Goal: Task Accomplishment & Management: Complete application form

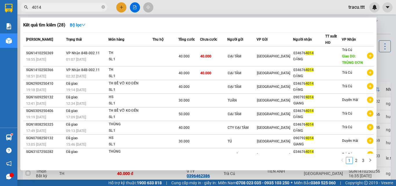
click at [72, 4] on input "4014" at bounding box center [66, 7] width 68 height 6
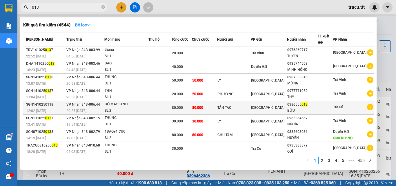
type input "013"
click at [300, 110] on div "BỮU" at bounding box center [302, 111] width 30 height 6
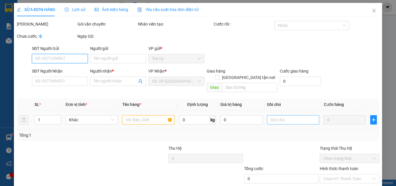
type input "TÂN TẠO"
type input "0386555013"
type input "BỮU"
type input "80.000"
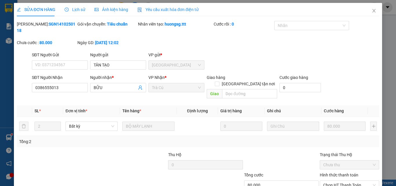
scroll to position [30, 0]
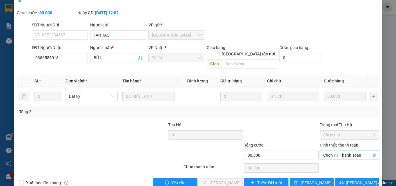
click at [345, 151] on span "Chọn HT Thanh Toán" at bounding box center [349, 155] width 52 height 9
click at [322, 155] on div "Tại văn phòng" at bounding box center [346, 154] width 52 height 6
type input "0"
click at [226, 180] on span "[PERSON_NAME] và Giao hàng" at bounding box center [238, 183] width 56 height 6
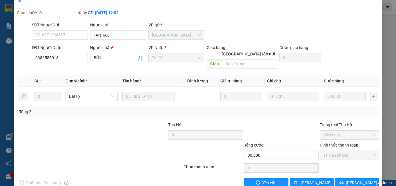
scroll to position [0, 0]
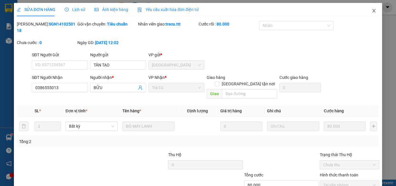
click at [372, 11] on span "Close" at bounding box center [374, 11] width 16 height 16
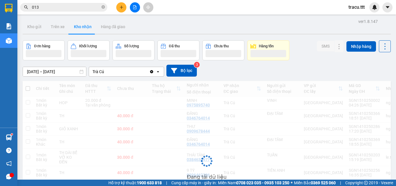
click at [61, 9] on input "013" at bounding box center [66, 7] width 68 height 6
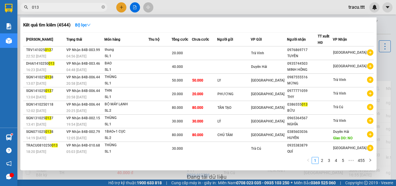
click at [61, 9] on input "013" at bounding box center [66, 7] width 68 height 6
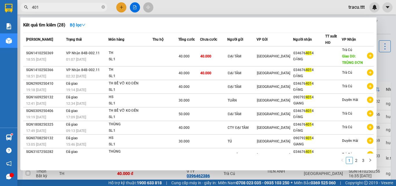
type input "4014"
click at [188, 10] on div at bounding box center [198, 93] width 396 height 186
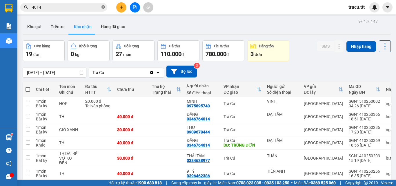
click at [104, 8] on icon "close-circle" at bounding box center [103, 6] width 3 height 3
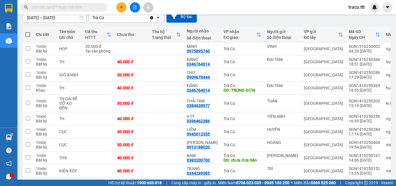
scroll to position [57, 0]
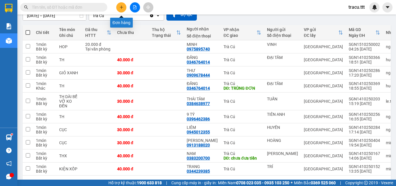
click at [120, 10] on button at bounding box center [121, 7] width 10 height 10
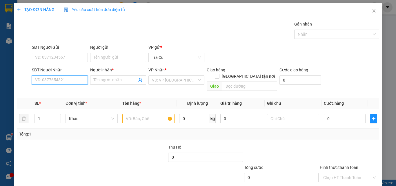
click at [79, 84] on input "SĐT Người Nhận" at bounding box center [60, 79] width 56 height 9
click at [68, 93] on div "0937370033 - HÀ" at bounding box center [59, 91] width 48 height 6
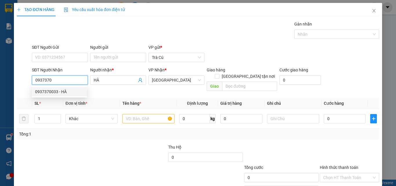
type input "0937370033"
type input "HÀ"
type input "0937370033"
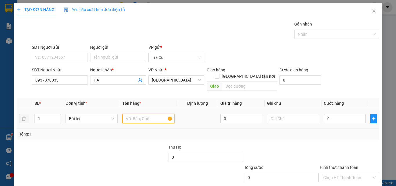
click at [146, 116] on input "text" at bounding box center [148, 118] width 52 height 9
type input "TH"
type input "2"
click at [56, 115] on span "up" at bounding box center [57, 116] width 3 height 3
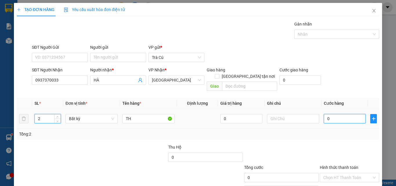
click at [344, 114] on input "0" at bounding box center [345, 118] width 42 height 9
type input "6"
type input "60"
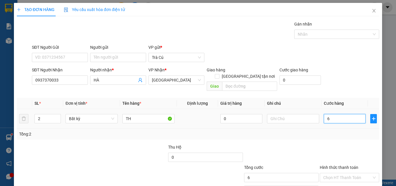
type input "60"
type input "60.000"
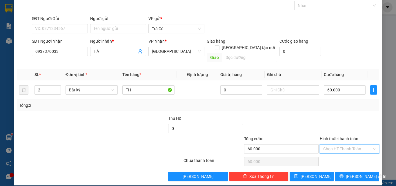
click at [348, 145] on input "Hình thức thanh toán" at bounding box center [347, 148] width 48 height 9
click at [350, 155] on div "Tại văn phòng" at bounding box center [346, 154] width 52 height 6
type input "0"
click at [356, 173] on span "[PERSON_NAME] và In" at bounding box center [366, 176] width 41 height 6
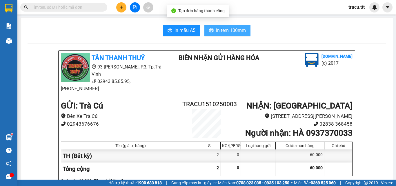
click at [229, 34] on span "In tem 100mm" at bounding box center [231, 30] width 30 height 7
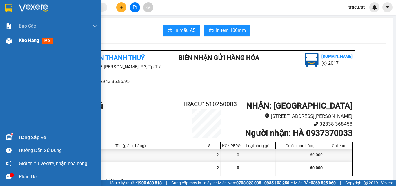
click at [25, 40] on span "Kho hàng" at bounding box center [29, 41] width 20 height 6
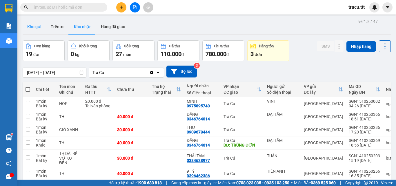
click at [32, 22] on button "Kho gửi" at bounding box center [34, 27] width 23 height 14
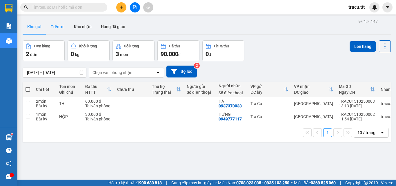
click at [57, 24] on button "Trên xe" at bounding box center [57, 27] width 23 height 14
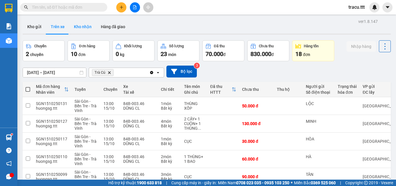
click at [82, 24] on button "Kho nhận" at bounding box center [82, 27] width 27 height 14
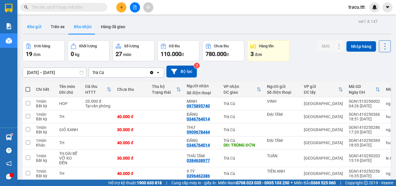
click at [35, 29] on button "Kho gửi" at bounding box center [34, 27] width 23 height 14
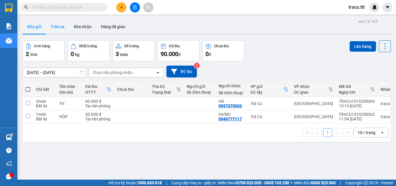
click at [58, 32] on button "Trên xe" at bounding box center [57, 27] width 23 height 14
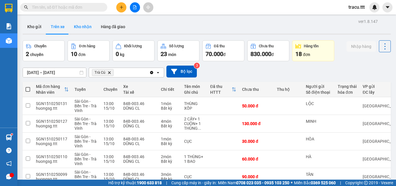
click at [87, 23] on button "Kho nhận" at bounding box center [82, 27] width 27 height 14
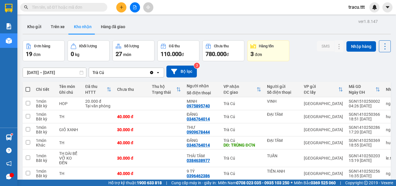
click at [83, 9] on input "text" at bounding box center [66, 7] width 68 height 6
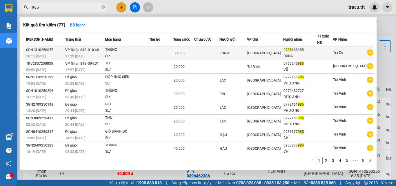
type input "985"
click at [105, 51] on td "VP Nhận 84B-010.68 17:29 [DATE]" at bounding box center [84, 53] width 41 height 14
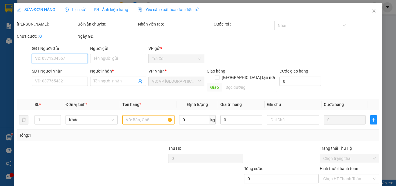
type input "TÙNG"
type input "0985688985"
type input "DŨNG"
type input "30.000"
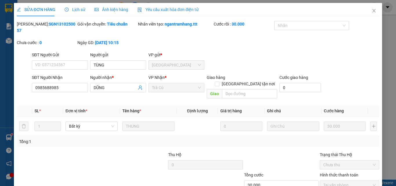
scroll to position [30, 0]
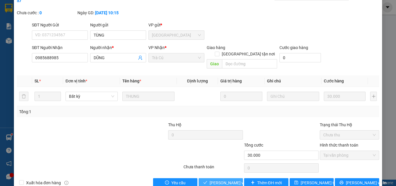
drag, startPoint x: 227, startPoint y: 169, endPoint x: 395, endPoint y: 126, distance: 173.0
click at [228, 180] on span "[PERSON_NAME] và Giao hàng" at bounding box center [238, 183] width 56 height 6
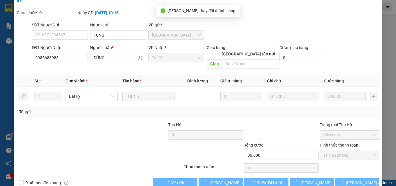
scroll to position [0, 0]
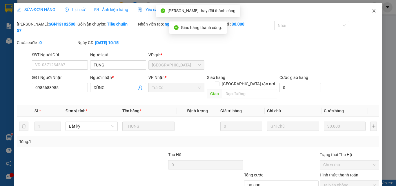
click at [373, 12] on icon "close" at bounding box center [374, 10] width 3 height 3
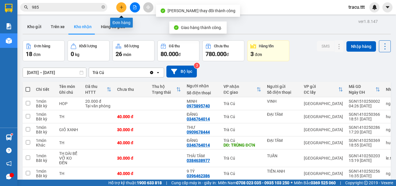
click at [123, 4] on button at bounding box center [121, 7] width 10 height 10
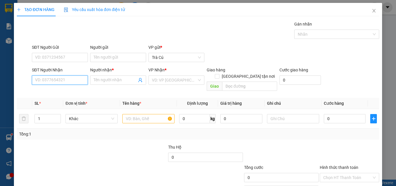
click at [69, 81] on input "SĐT Người Nhận" at bounding box center [60, 79] width 56 height 9
type input "0938580406"
click at [112, 77] on span at bounding box center [118, 79] width 56 height 9
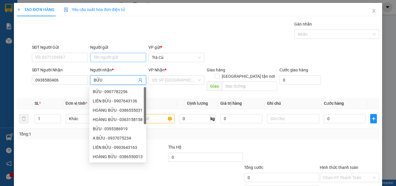
type input "BỬU"
click at [121, 57] on input "Người gửi" at bounding box center [118, 57] width 56 height 9
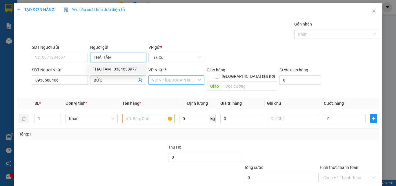
type input "THÁI TÂM"
click at [155, 84] on div "VD: VP [GEOGRAPHIC_DATA]" at bounding box center [176, 79] width 56 height 9
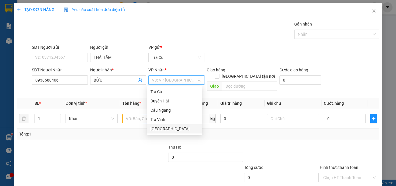
click at [161, 129] on div "[GEOGRAPHIC_DATA]" at bounding box center [175, 129] width 48 height 6
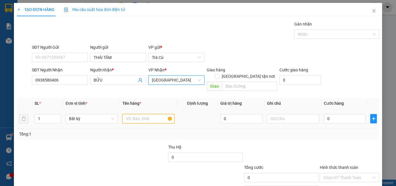
click at [139, 114] on input "text" at bounding box center [148, 118] width 52 height 9
type input "T"
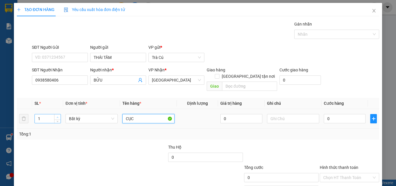
type input "CỤC"
type input "2"
click at [58, 115] on span "up" at bounding box center [57, 116] width 3 height 3
click at [335, 114] on input "0" at bounding box center [345, 118] width 42 height 9
type input "7"
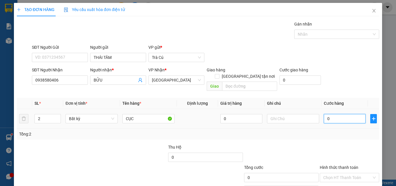
type input "7"
type input "70"
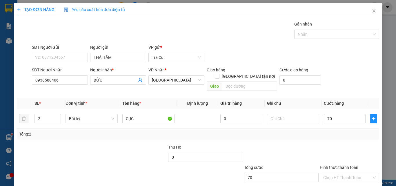
type input "70.000"
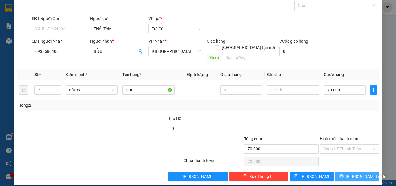
click at [349, 173] on span "[PERSON_NAME] và In" at bounding box center [366, 176] width 41 height 6
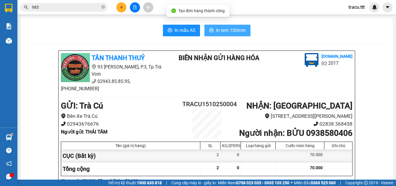
click at [229, 31] on span "In tem 100mm" at bounding box center [231, 30] width 30 height 7
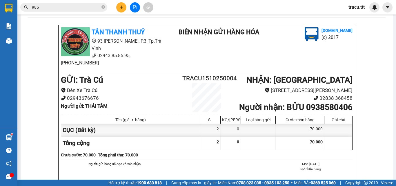
scroll to position [28, 0]
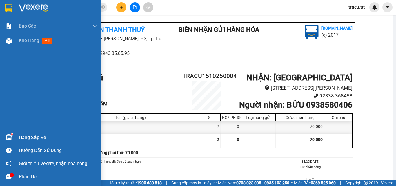
drag, startPoint x: 24, startPoint y: 41, endPoint x: 189, endPoint y: 12, distance: 166.9
click at [25, 41] on span "Kho hàng" at bounding box center [29, 41] width 20 height 6
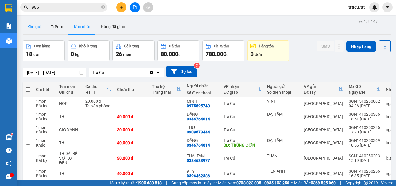
click at [30, 24] on button "Kho gửi" at bounding box center [34, 27] width 23 height 14
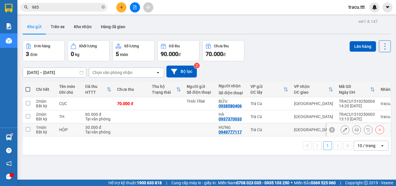
click at [28, 129] on input "checkbox" at bounding box center [28, 129] width 4 height 4
checkbox input "true"
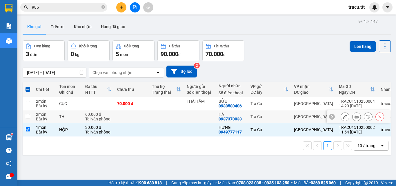
click at [29, 115] on input "checkbox" at bounding box center [28, 116] width 4 height 4
checkbox input "true"
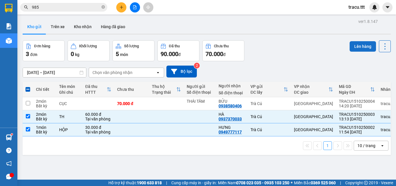
click at [353, 45] on button "Lên hàng" at bounding box center [363, 46] width 26 height 10
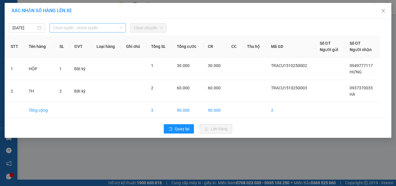
click at [92, 31] on span "Chọn tuyến - nhóm tuyến" at bounding box center [87, 27] width 69 height 9
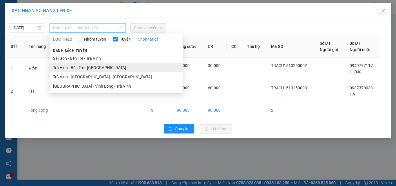
click at [79, 68] on li "Trà Vinh - Bến Tre - [GEOGRAPHIC_DATA]" at bounding box center [116, 67] width 133 height 9
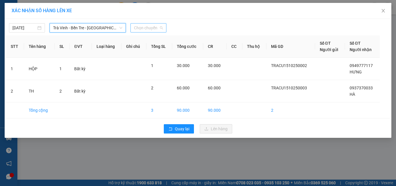
click at [154, 32] on span "Chọn chuyến" at bounding box center [148, 27] width 29 height 9
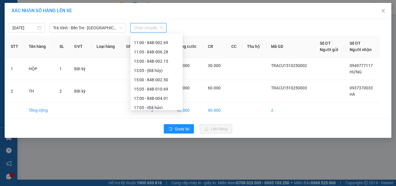
scroll to position [105, 0]
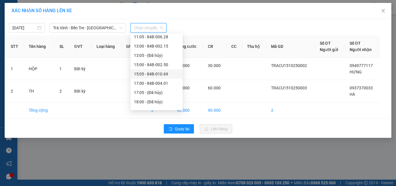
click at [151, 73] on div "15:05 - 84B-010.69" at bounding box center [156, 74] width 45 height 6
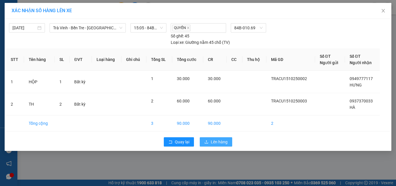
click at [216, 137] on button "Lên hàng" at bounding box center [216, 141] width 32 height 9
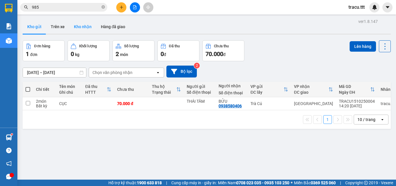
click at [76, 28] on button "Kho nhận" at bounding box center [82, 27] width 27 height 14
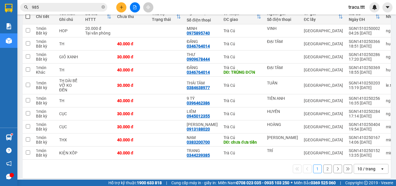
scroll to position [74, 0]
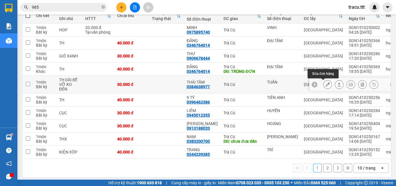
click at [326, 86] on icon at bounding box center [328, 84] width 4 height 4
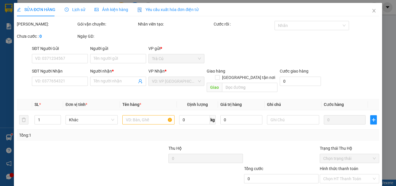
type input "TUẤN"
type input "0384638977"
type input "THÁI TÂM"
type input "30.000"
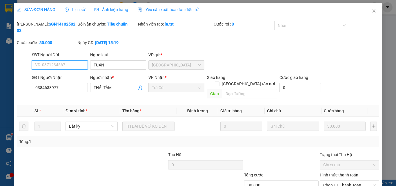
scroll to position [30, 0]
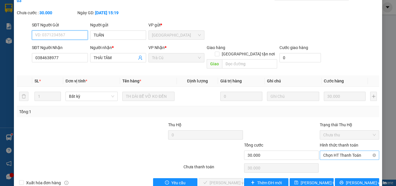
click at [328, 151] on span "Chọn HT Thanh Toán" at bounding box center [349, 155] width 52 height 9
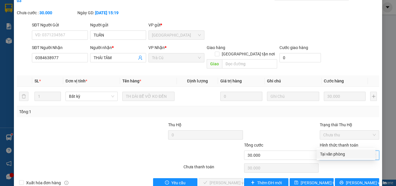
click at [328, 152] on div "Tại văn phòng" at bounding box center [346, 154] width 52 height 6
type input "0"
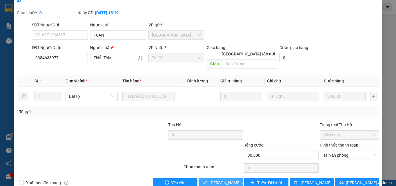
click at [219, 180] on span "[PERSON_NAME] và Giao hàng" at bounding box center [238, 183] width 56 height 6
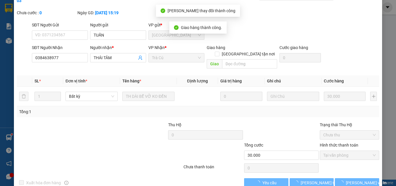
scroll to position [0, 0]
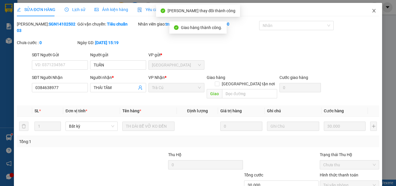
click at [372, 9] on icon "close" at bounding box center [374, 10] width 5 height 5
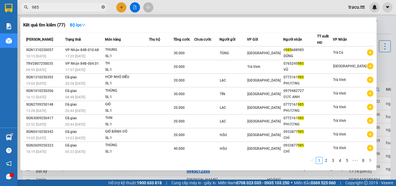
click at [102, 6] on icon "close-circle" at bounding box center [103, 6] width 3 height 3
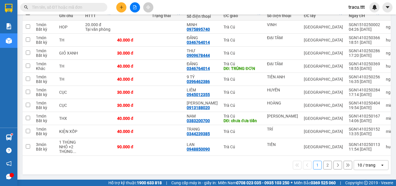
scroll to position [79, 0]
